Goal: Browse casually

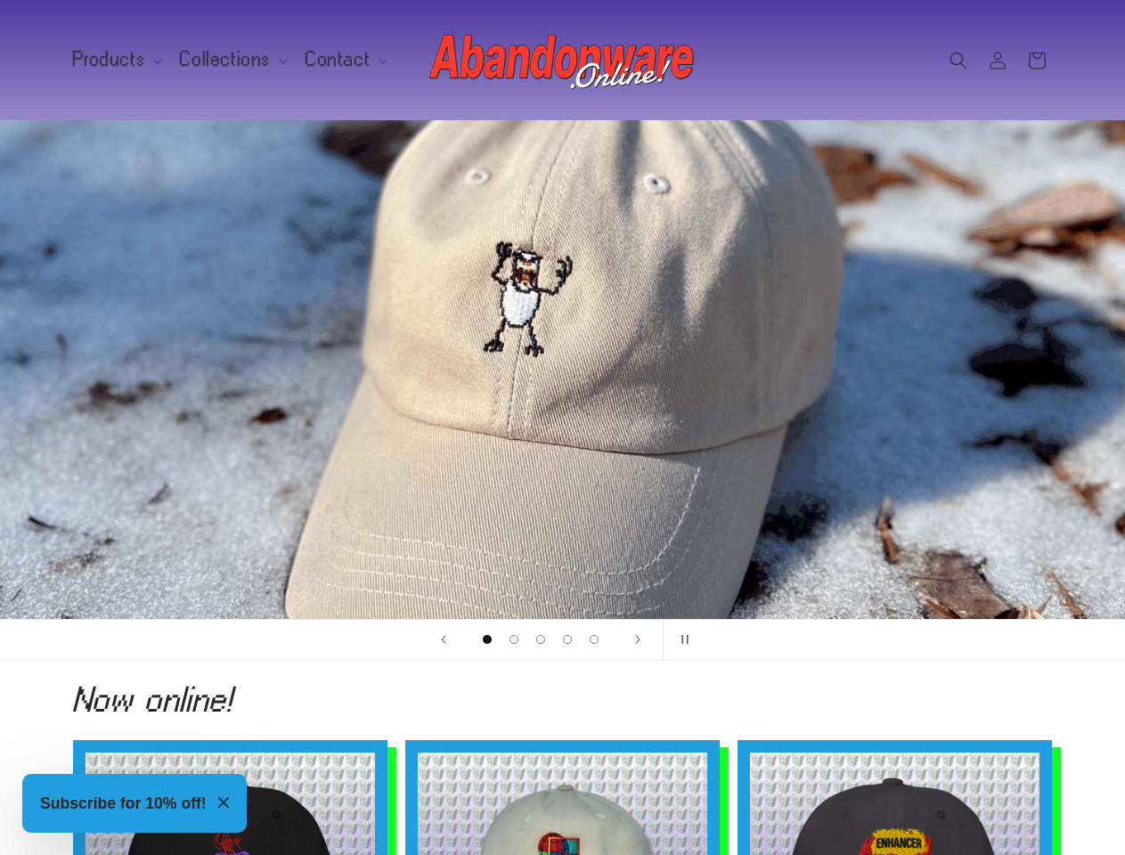
click at [562, 428] on div "1 of 5" at bounding box center [563, 369] width 1069 height 499
click at [114, 60] on span "Products" at bounding box center [109, 60] width 73 height 16
click at [226, 60] on span "Collections" at bounding box center [225, 60] width 91 height 16
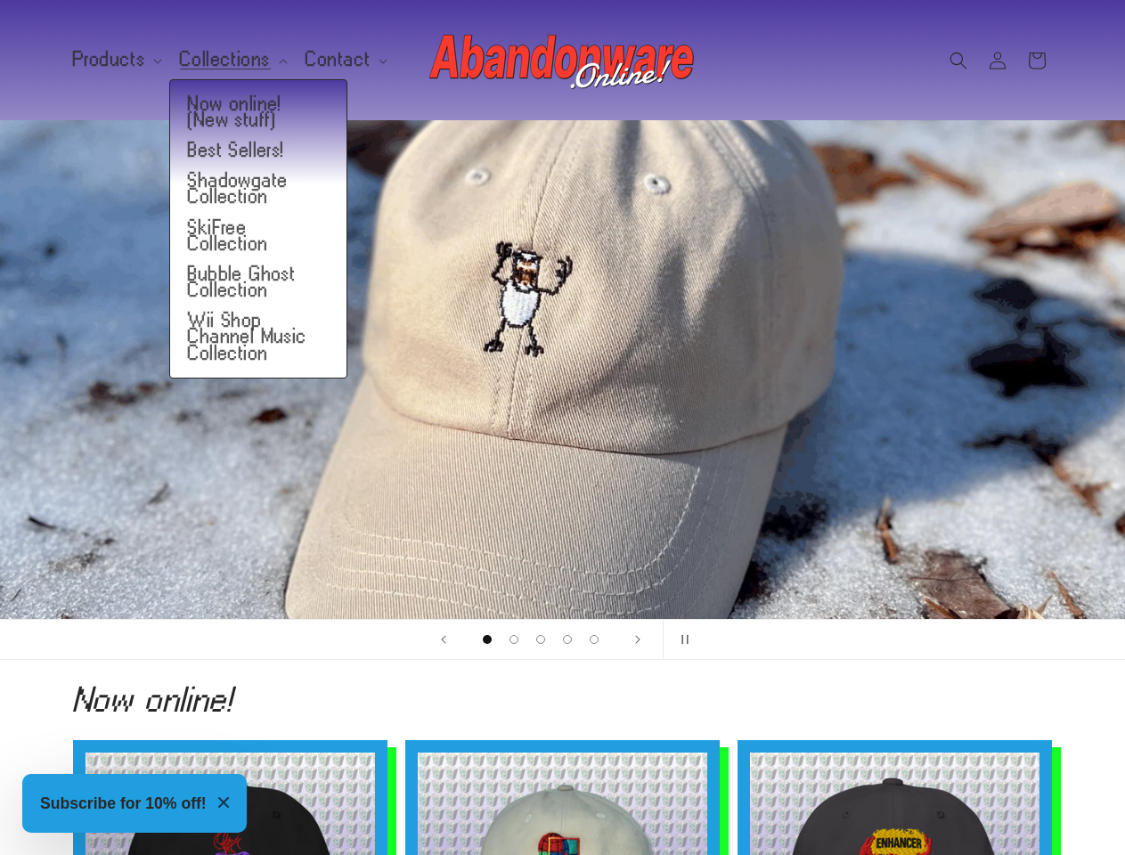
click at [335, 60] on span "Contact" at bounding box center [338, 60] width 65 height 16
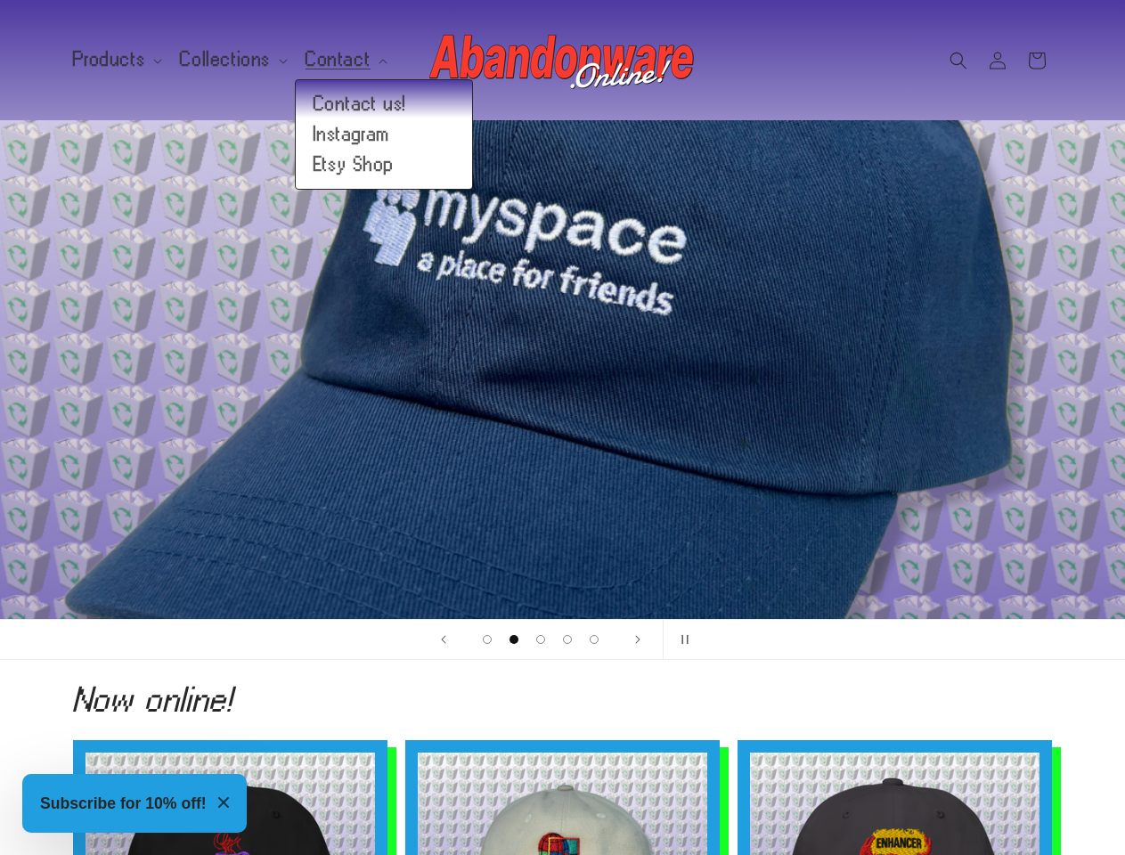
click at [959, 61] on icon "Search" at bounding box center [959, 61] width 18 height 18
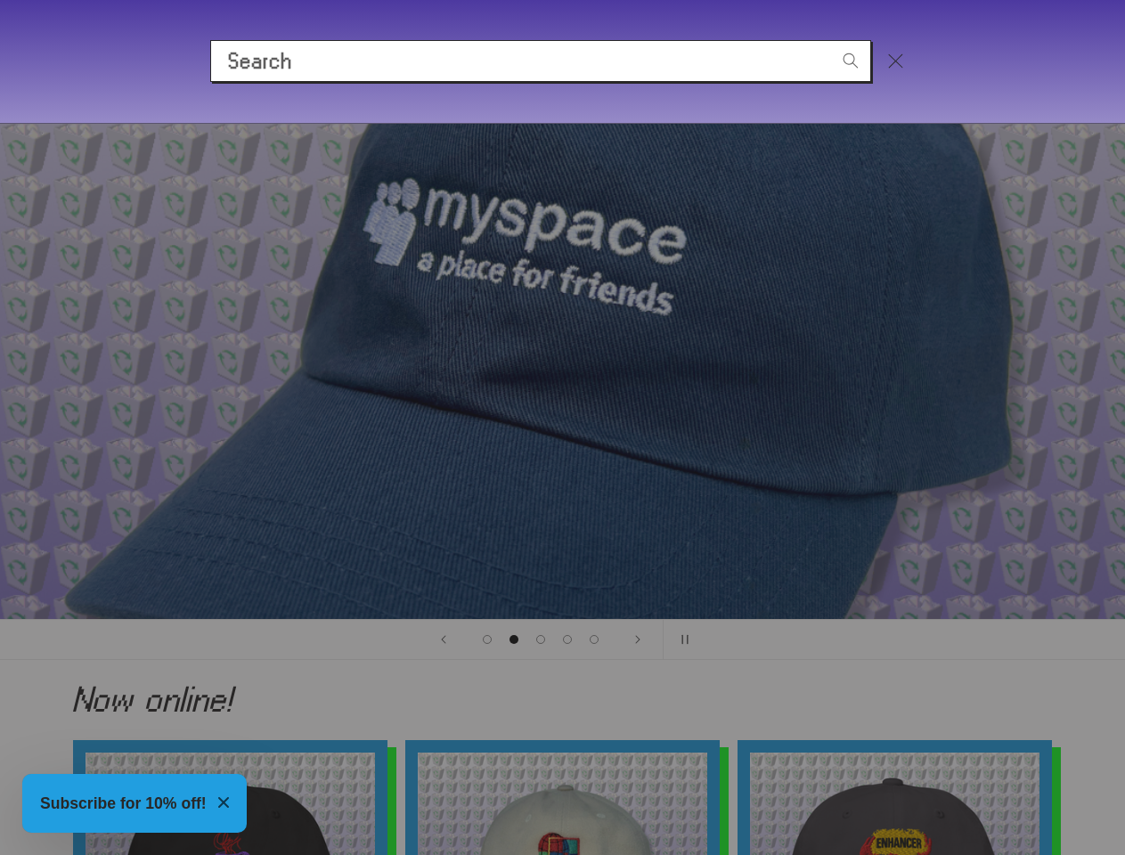
click at [960, 80] on div "Search" at bounding box center [562, 60] width 1125 height 123
click at [0, 61] on div "Search" at bounding box center [0, 61] width 0 height 0
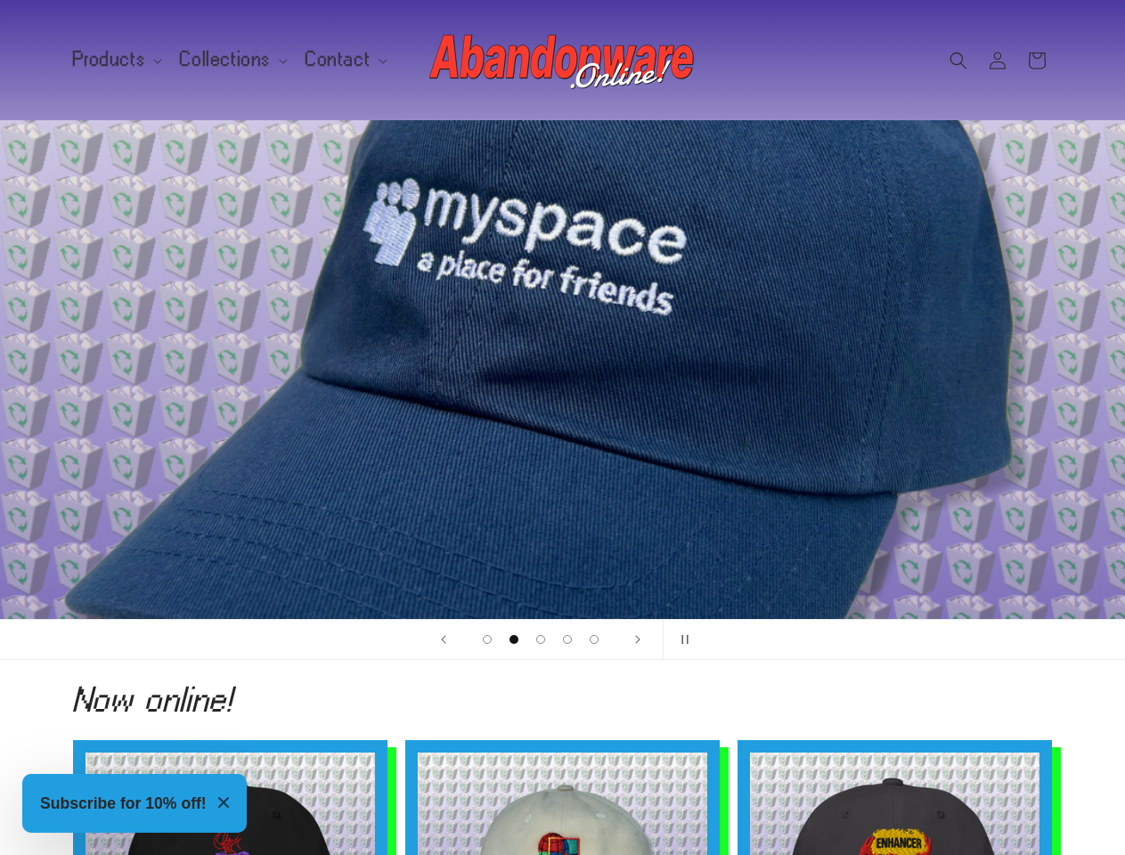
scroll to position [0, 1125]
click at [487, 640] on span "Load slide 1 of 5" at bounding box center [487, 639] width 9 height 9
click at [514, 640] on span "Load slide 2 of 5" at bounding box center [514, 639] width 9 height 9
click at [541, 640] on span "Load slide 3 of 5" at bounding box center [540, 639] width 9 height 9
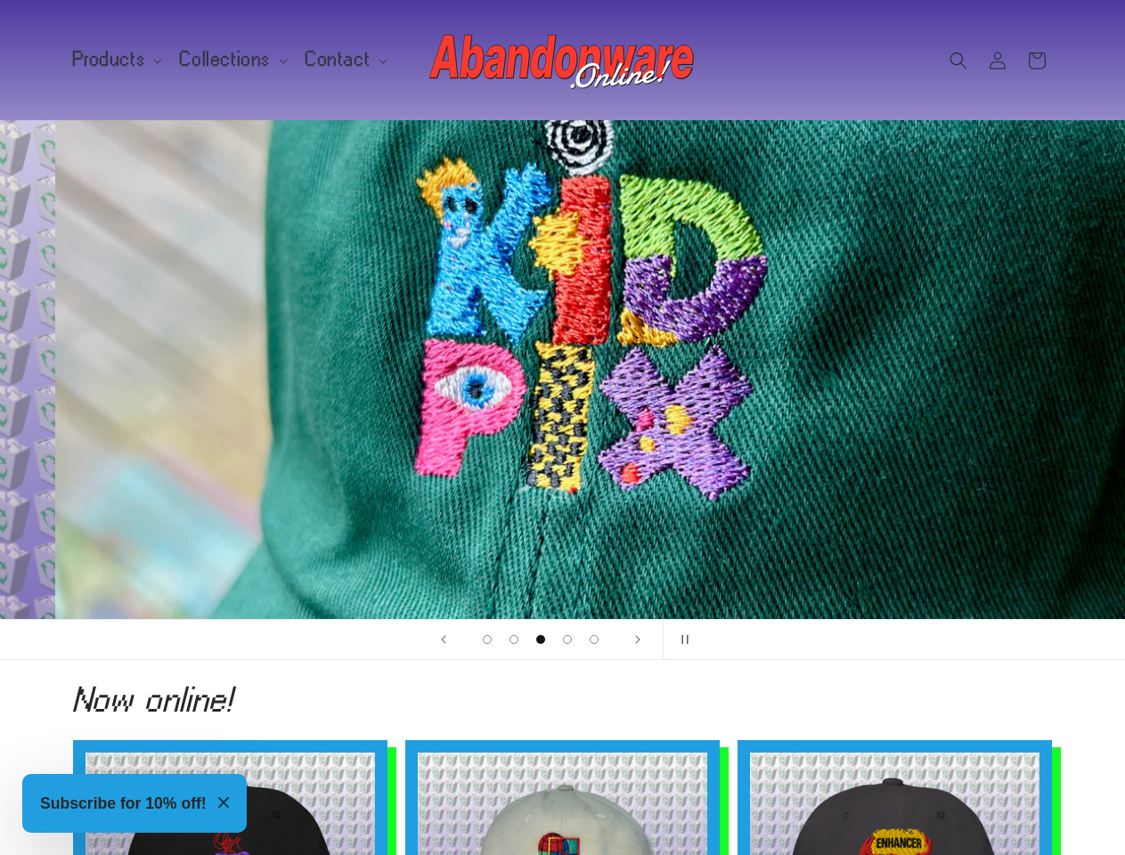
scroll to position [0, 2251]
